Goal: Download file/media

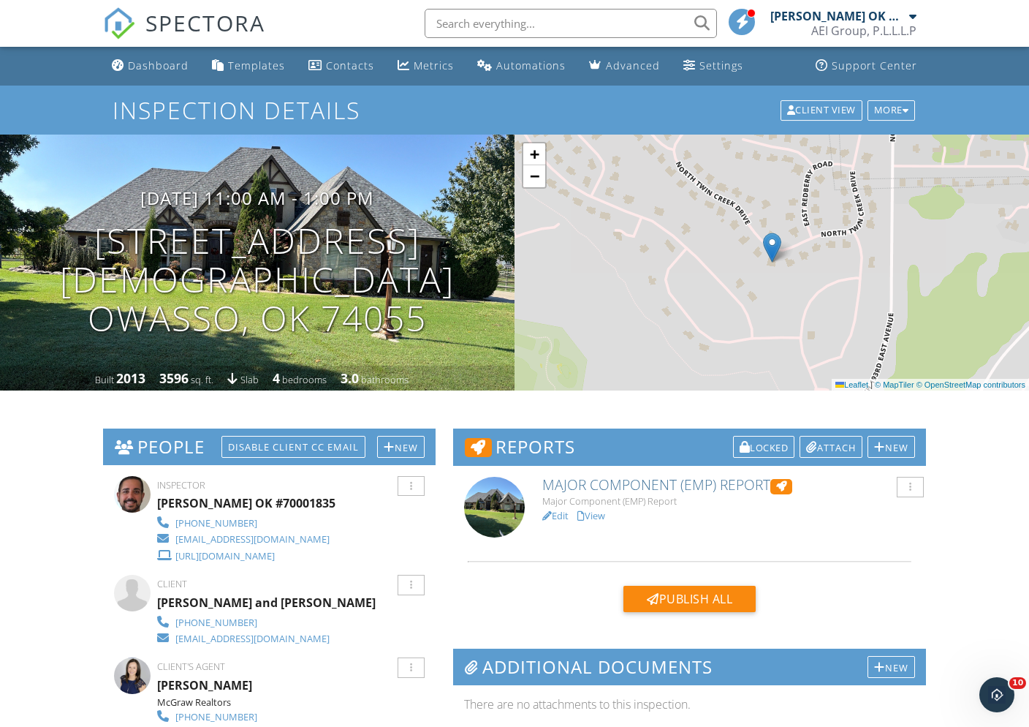
click at [164, 67] on div "Dashboard" at bounding box center [158, 65] width 61 height 14
click at [0, 0] on div at bounding box center [0, 0] width 0 height 0
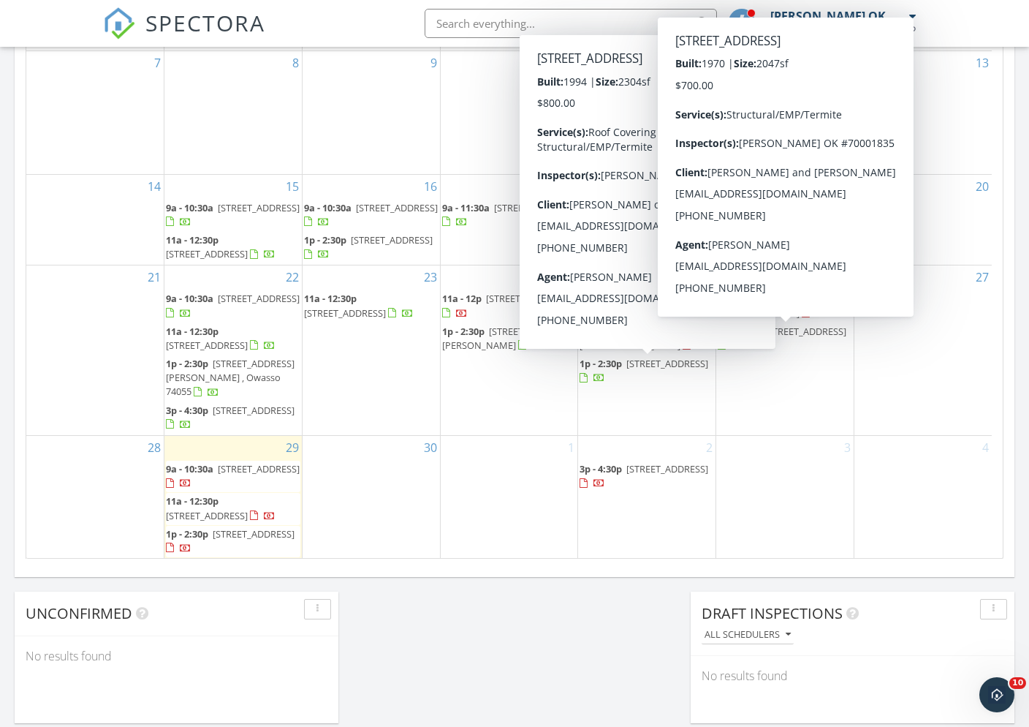
click at [806, 334] on span "30341 E. 144th St. S., Coweta 74429" at bounding box center [806, 331] width 82 height 13
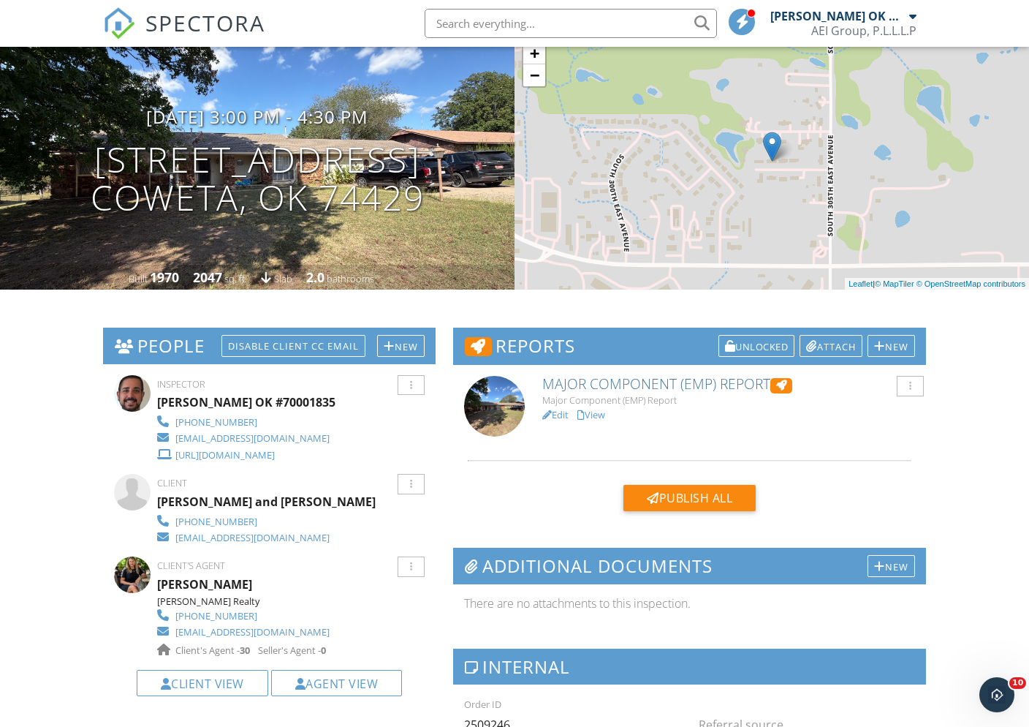
click at [597, 412] on link "View" at bounding box center [592, 414] width 28 height 13
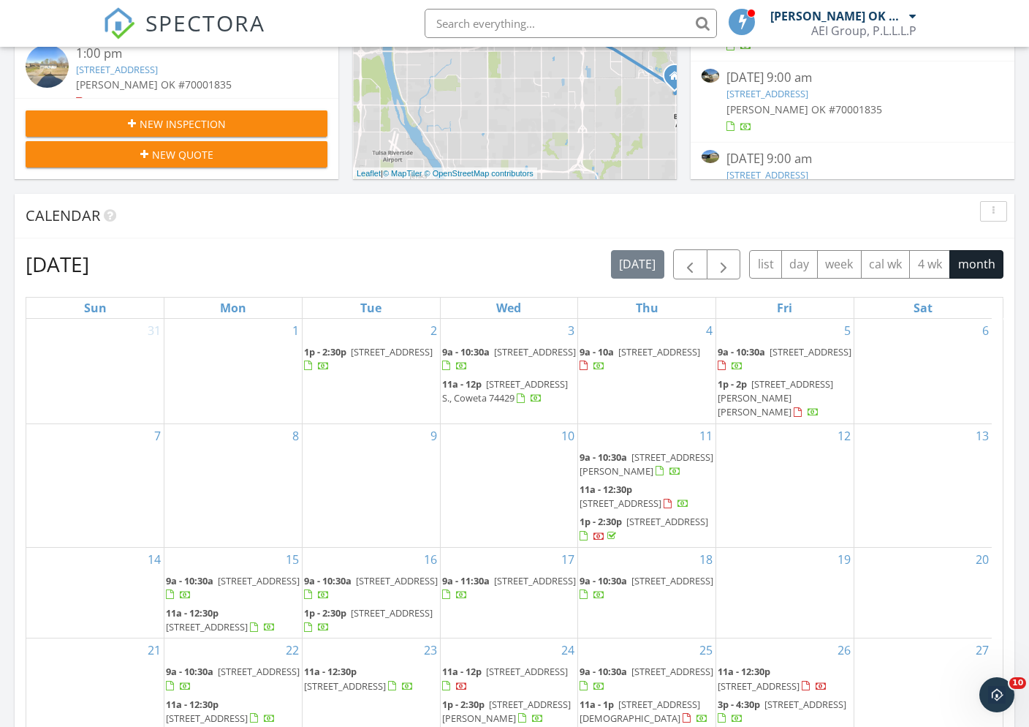
scroll to position [64, 0]
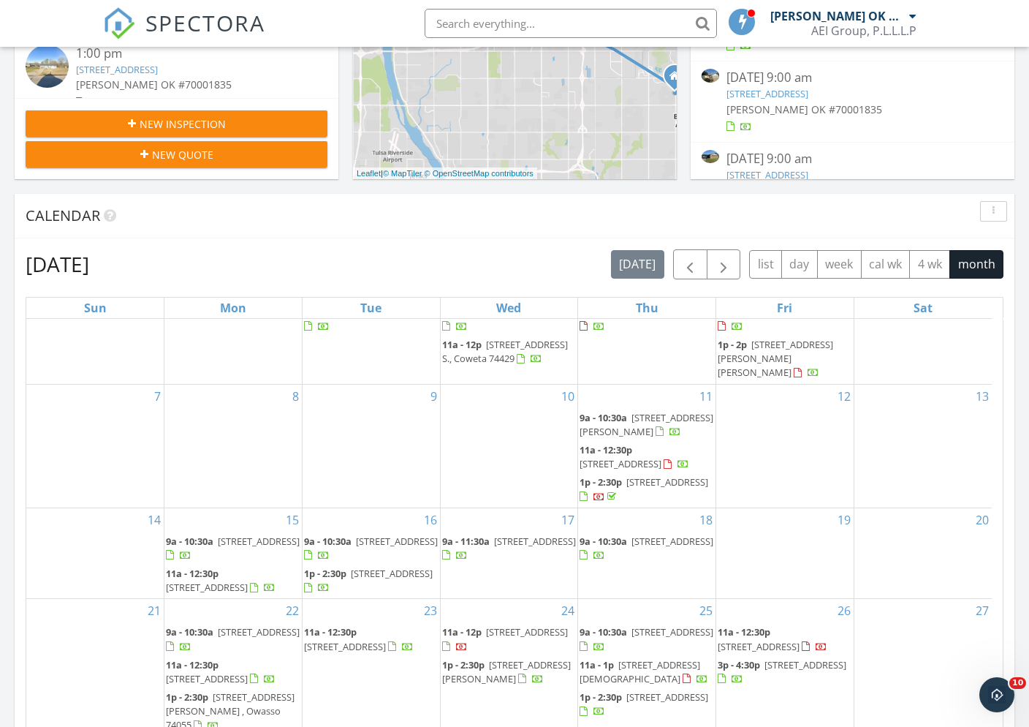
click at [786, 640] on span "12802 E. 31st Ct., Tulsa 74146" at bounding box center [759, 646] width 82 height 13
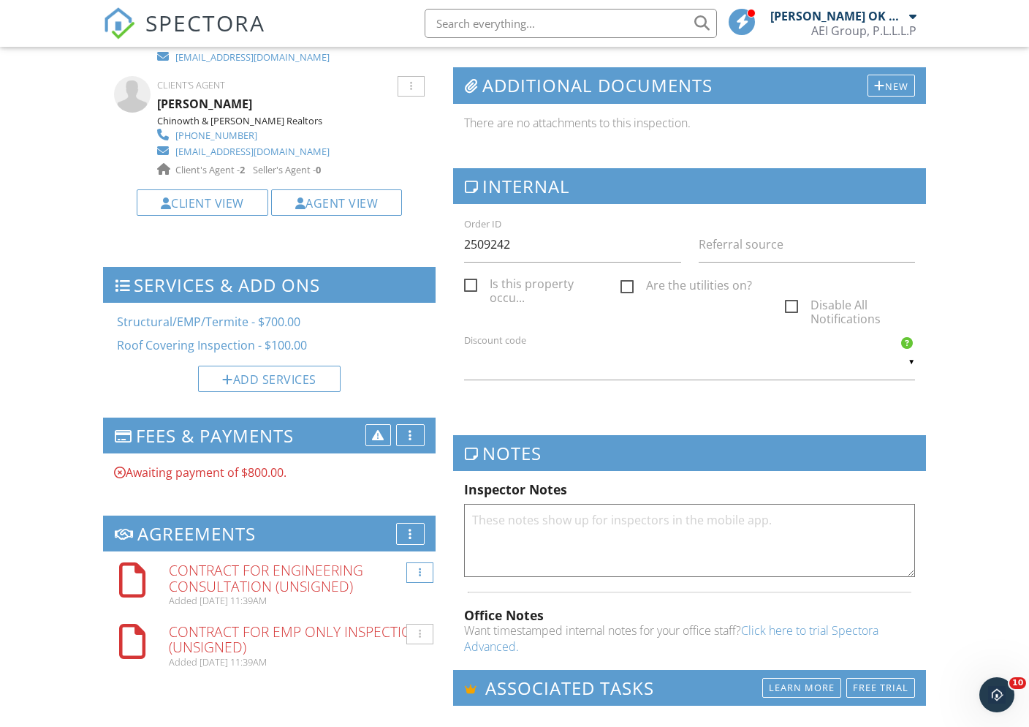
click at [423, 567] on div at bounding box center [419, 572] width 27 height 20
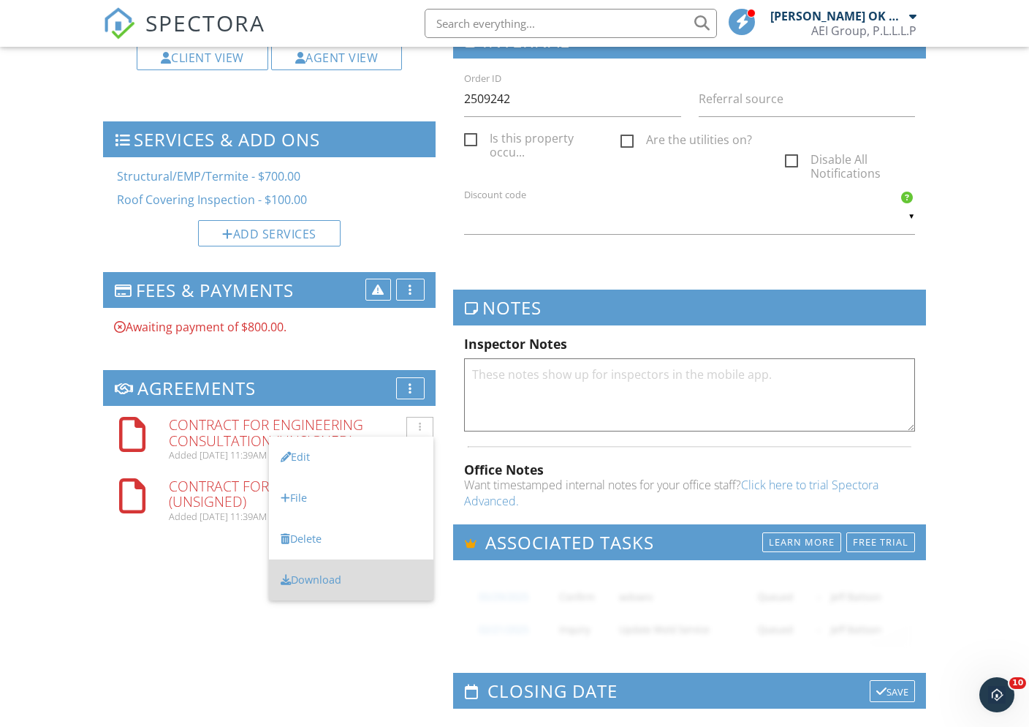
click at [357, 577] on li "Download" at bounding box center [351, 579] width 164 height 41
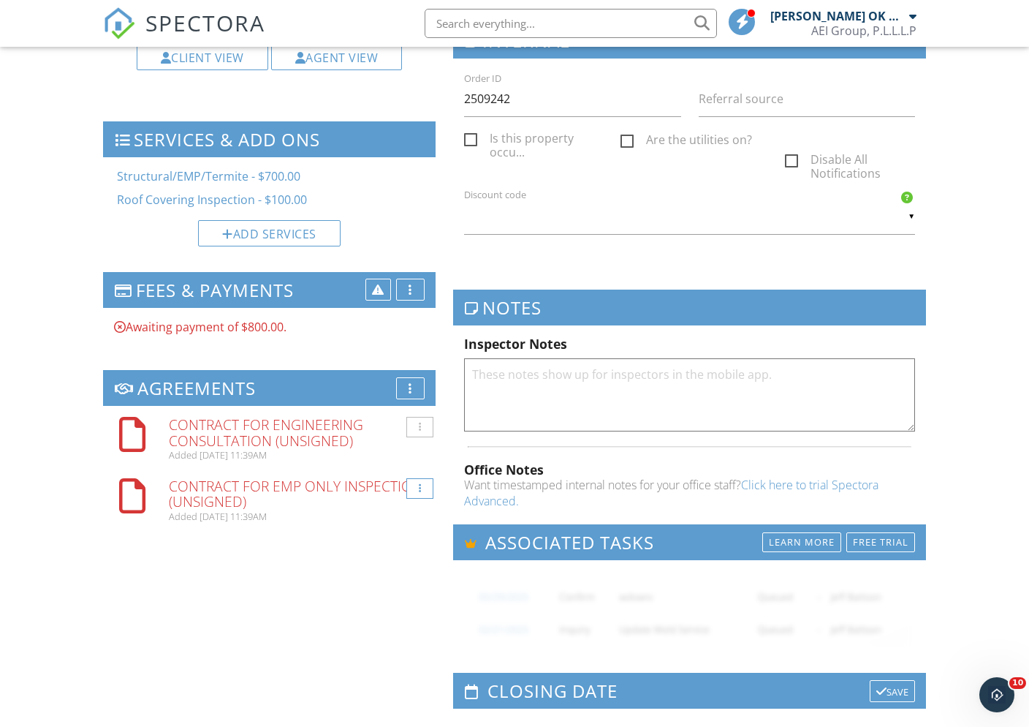
click at [415, 483] on div at bounding box center [419, 488] width 27 height 20
click at [355, 647] on li "Download" at bounding box center [351, 641] width 164 height 41
